Goal: Transaction & Acquisition: Book appointment/travel/reservation

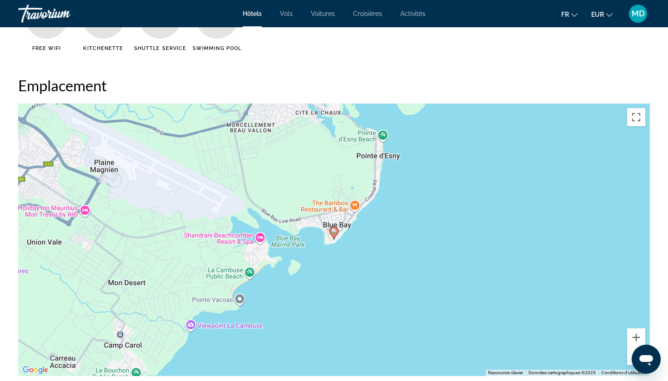
scroll to position [651, 0]
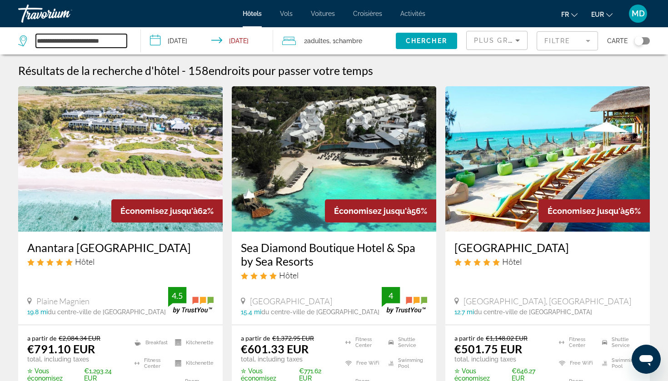
click at [91, 42] on input "**********" at bounding box center [81, 41] width 91 height 14
type input "*"
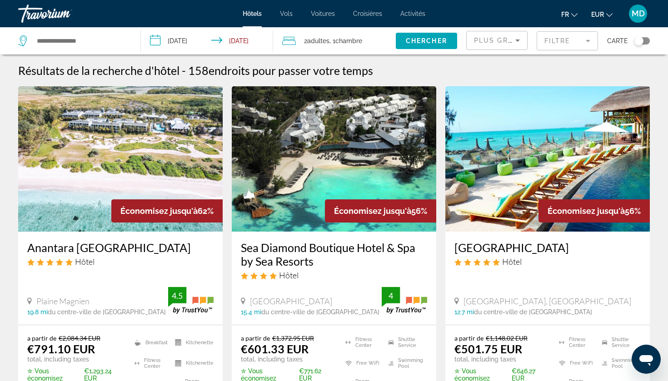
click at [570, 45] on mat-form-field "Filtre" at bounding box center [566, 40] width 61 height 19
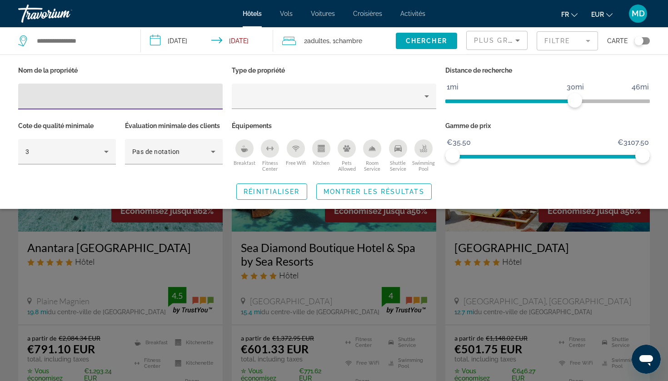
click at [85, 102] on div "Hotel Filters" at bounding box center [120, 97] width 190 height 26
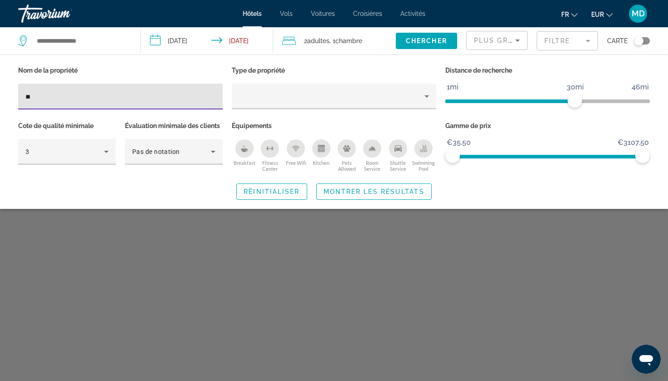
type input "*"
type input "*********"
click at [387, 192] on span "Montrer les résultats" at bounding box center [373, 191] width 101 height 7
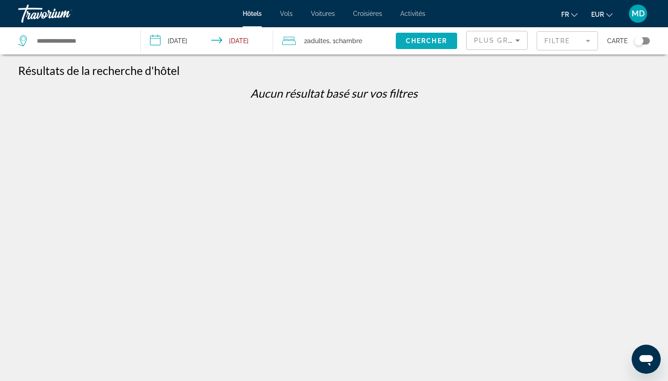
click at [430, 42] on span "Chercher" at bounding box center [426, 40] width 41 height 7
click at [68, 40] on input "Search widget" at bounding box center [81, 41] width 91 height 14
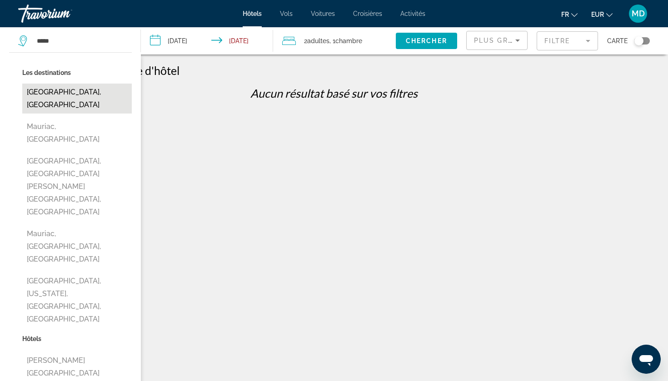
click at [59, 100] on button "[GEOGRAPHIC_DATA], [GEOGRAPHIC_DATA]" at bounding box center [76, 99] width 109 height 30
type input "**********"
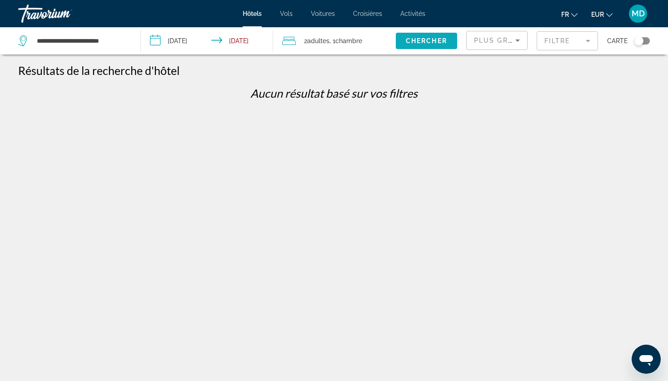
click at [441, 33] on span "Search widget" at bounding box center [426, 41] width 61 height 22
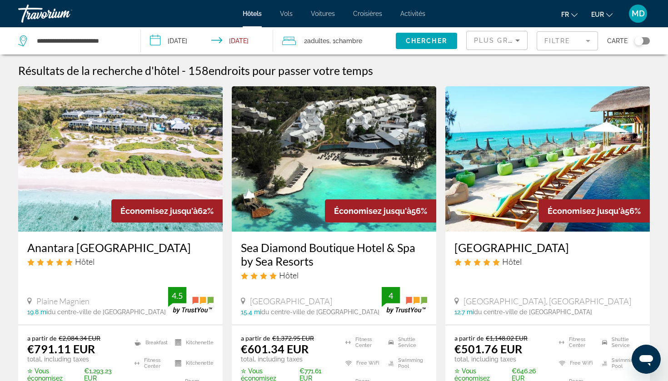
click at [572, 44] on mat-form-field "Filtre" at bounding box center [566, 40] width 61 height 19
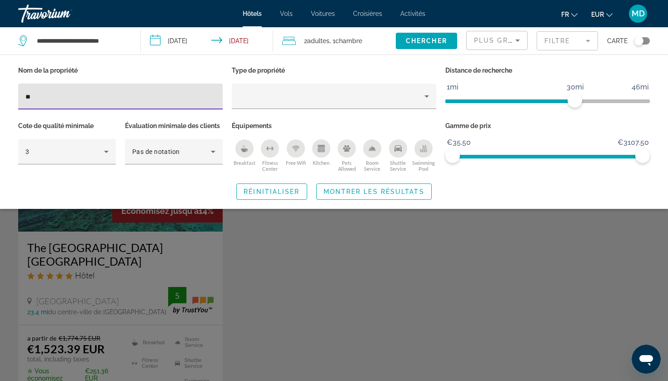
type input "*"
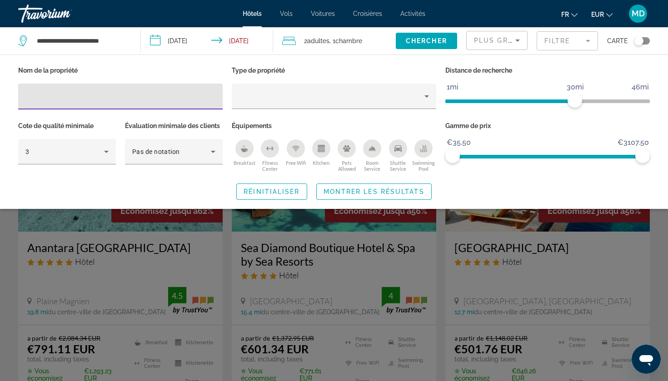
click at [368, 296] on div "Search widget" at bounding box center [334, 258] width 668 height 245
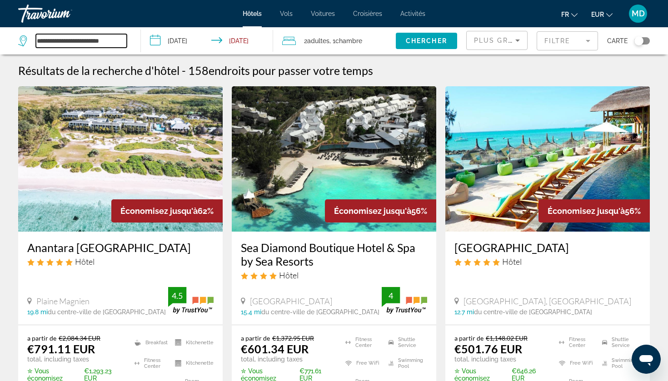
click at [108, 41] on input "**********" at bounding box center [81, 41] width 91 height 14
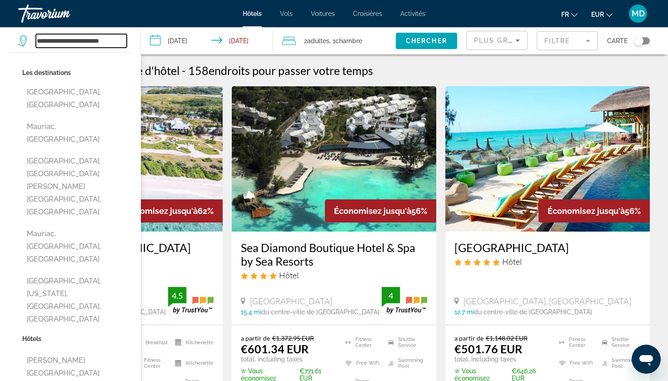
click at [108, 41] on input "**********" at bounding box center [81, 41] width 91 height 14
paste input "Search widget"
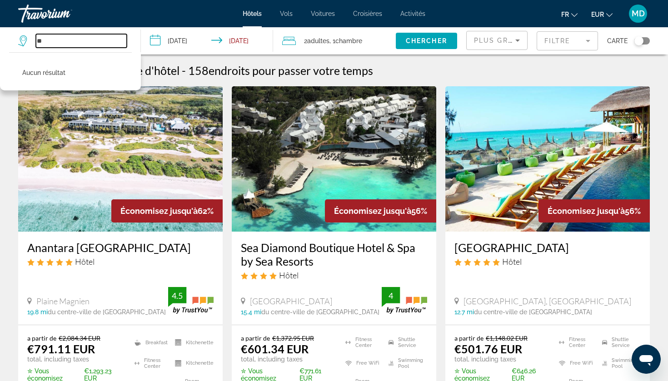
type input "*"
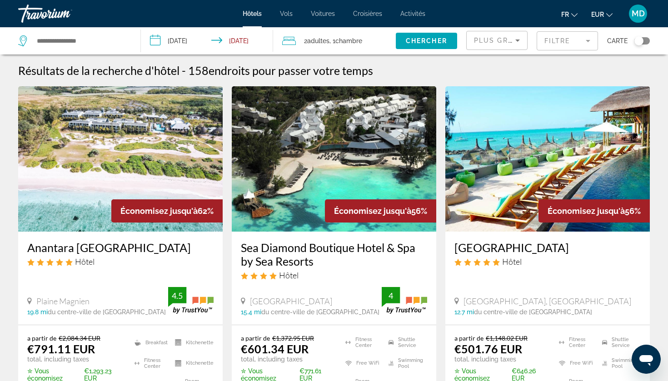
click at [639, 12] on span "MD" at bounding box center [637, 13] width 13 height 9
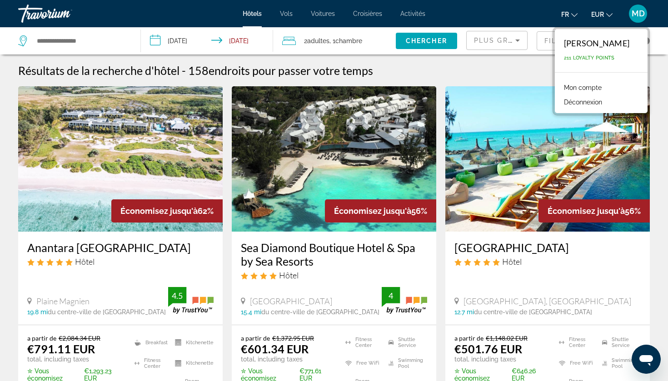
click at [595, 86] on link "Mon compte" at bounding box center [582, 88] width 47 height 12
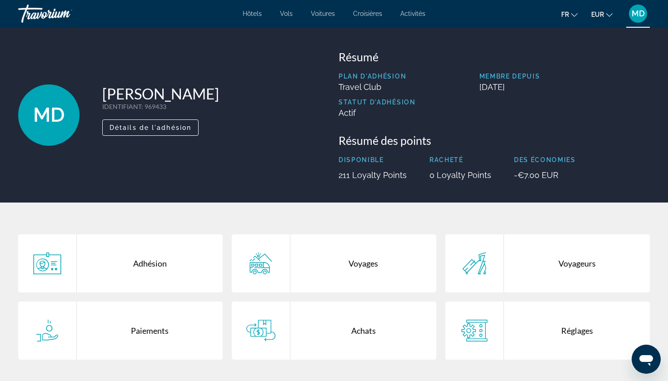
click at [334, 263] on div "Voyages" at bounding box center [363, 263] width 146 height 58
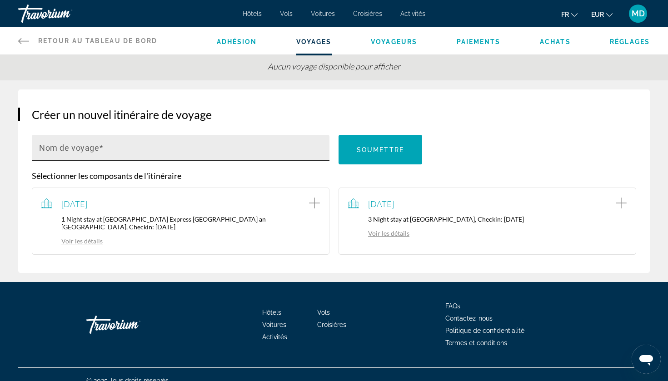
scroll to position [58, 0]
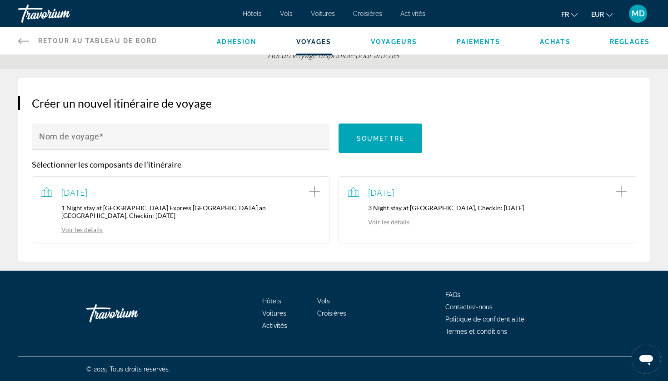
click at [397, 225] on link "Voir les détails" at bounding box center [378, 222] width 61 height 8
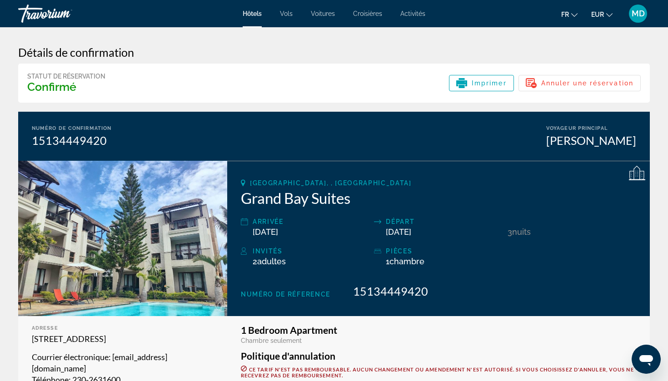
click at [408, 15] on span "Activités" at bounding box center [412, 13] width 25 height 7
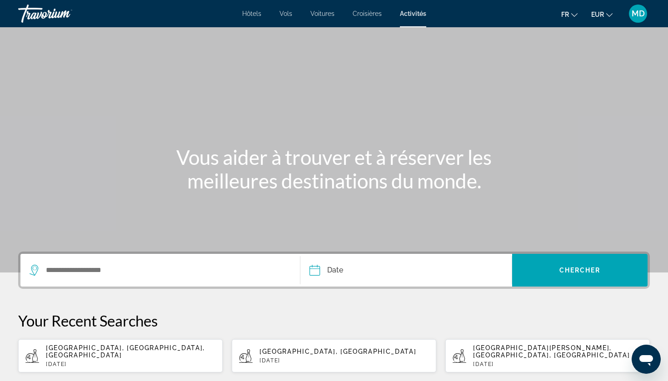
click at [162, 263] on div "Search widget" at bounding box center [160, 270] width 261 height 33
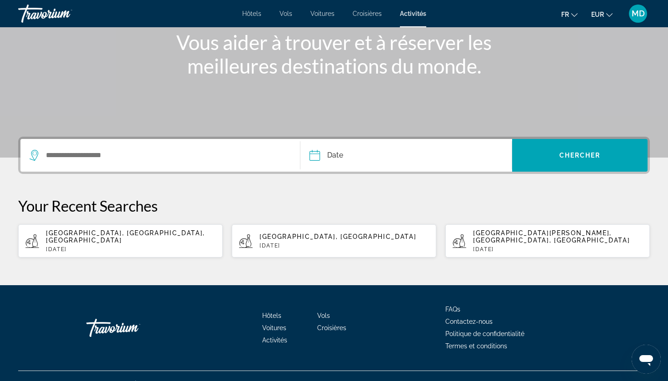
scroll to position [124, 0]
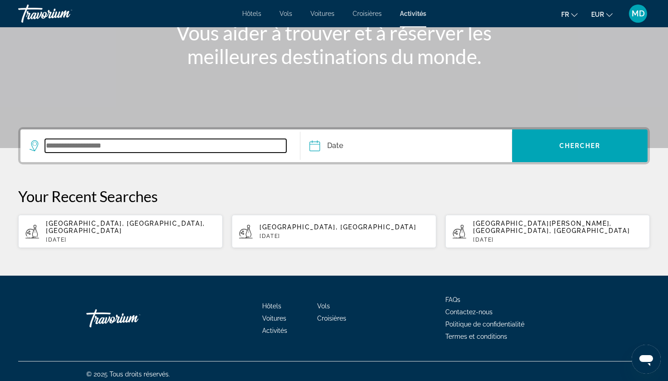
click at [163, 145] on input "Search widget" at bounding box center [165, 146] width 241 height 14
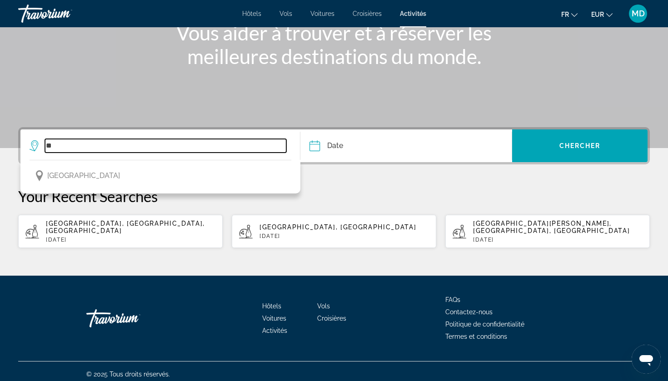
type input "*"
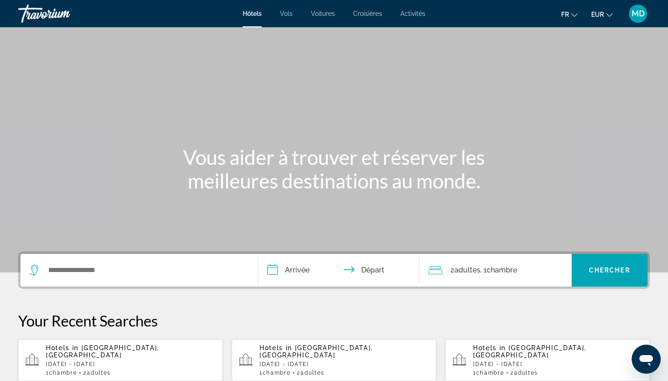
click at [414, 20] on div "Hôtels Vols Voitures Croisières Activités Hôtels Vols Voitures Croisières Activ…" at bounding box center [334, 14] width 668 height 24
click at [414, 15] on span "Activités" at bounding box center [412, 13] width 25 height 7
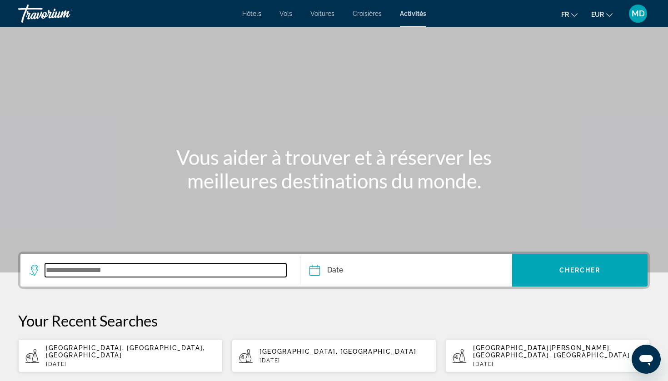
click at [90, 274] on input "Search widget" at bounding box center [165, 270] width 241 height 14
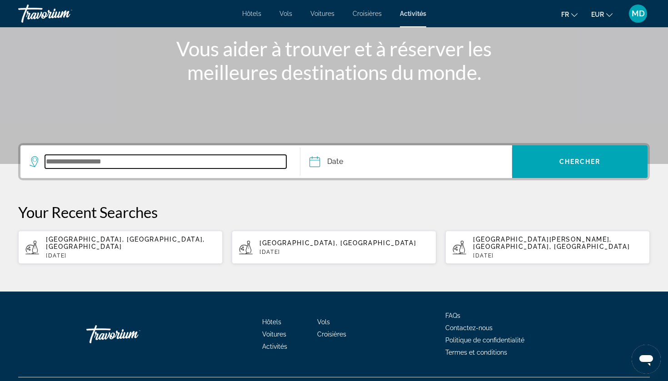
scroll to position [124, 0]
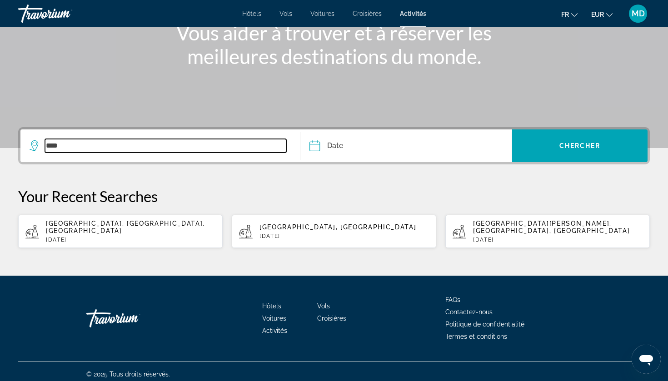
type input "*****"
